Goal: Navigation & Orientation: Find specific page/section

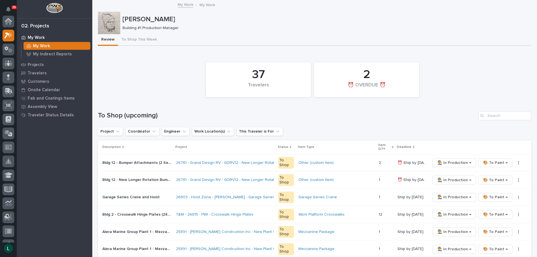
scroll to position [14, 0]
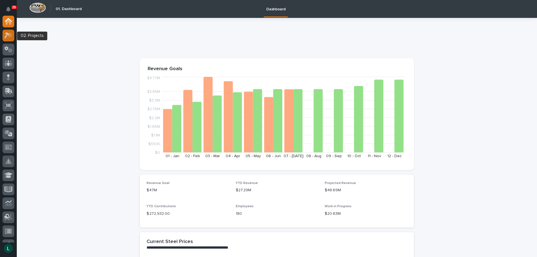
click at [8, 34] on icon at bounding box center [6, 35] width 5 height 6
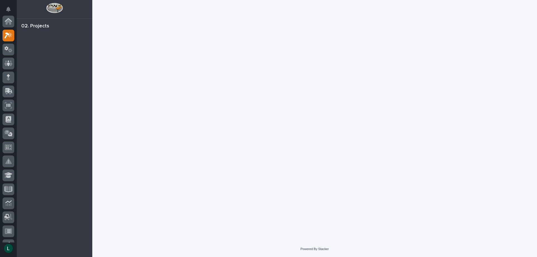
scroll to position [14, 0]
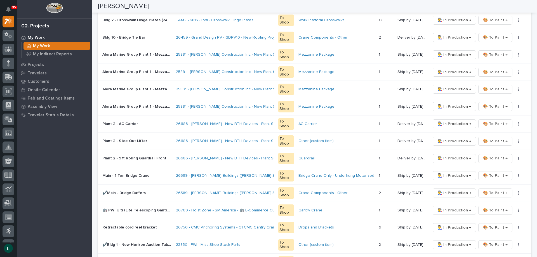
scroll to position [196, 0]
